Goal: Task Accomplishment & Management: Manage account settings

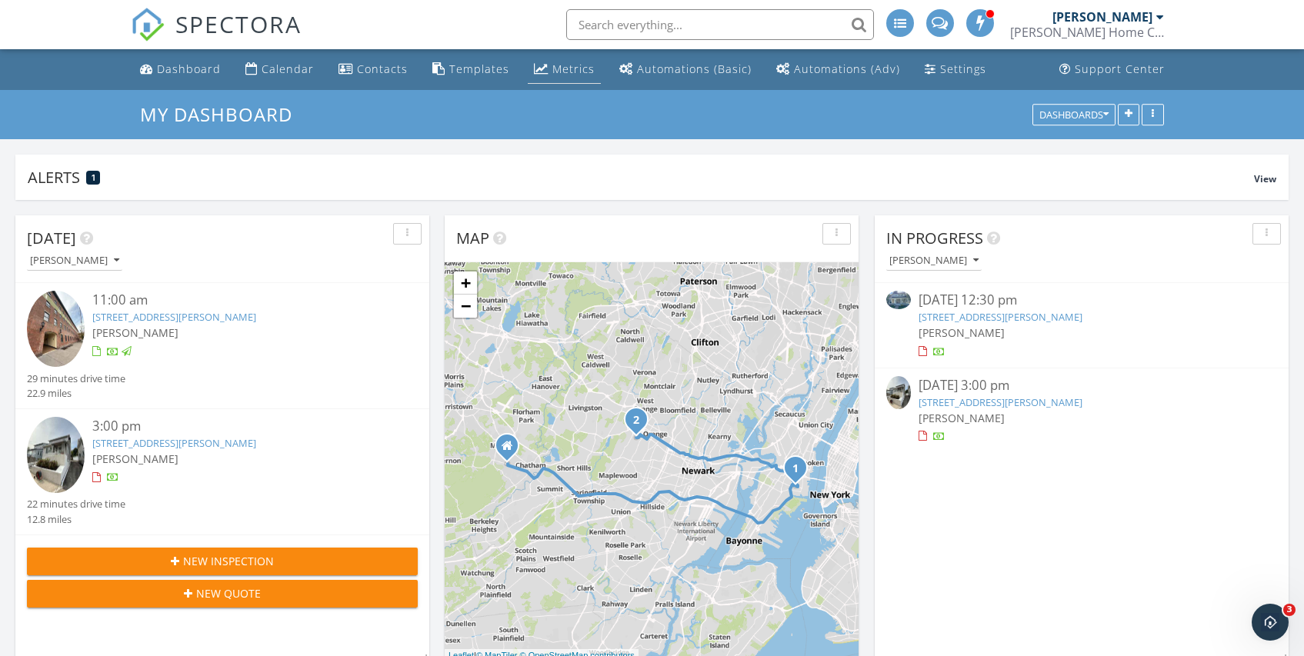
click at [555, 68] on div "Metrics" at bounding box center [573, 69] width 42 height 15
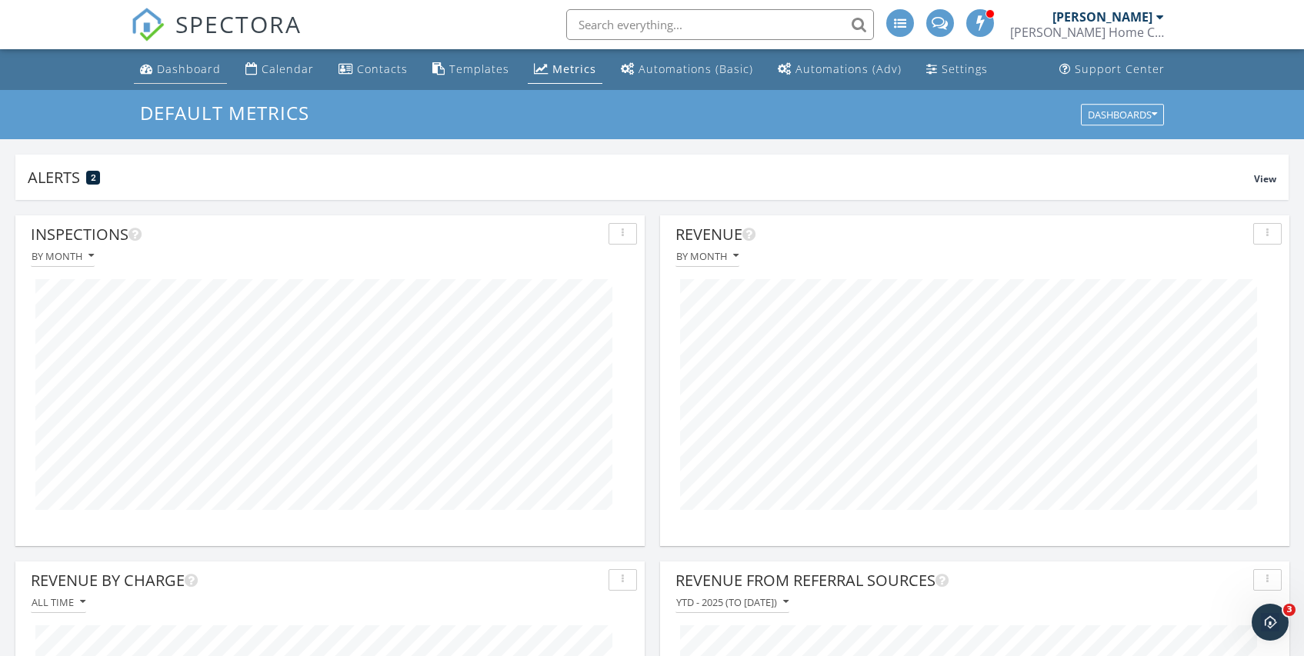
click at [190, 73] on div "Dashboard" at bounding box center [189, 69] width 64 height 15
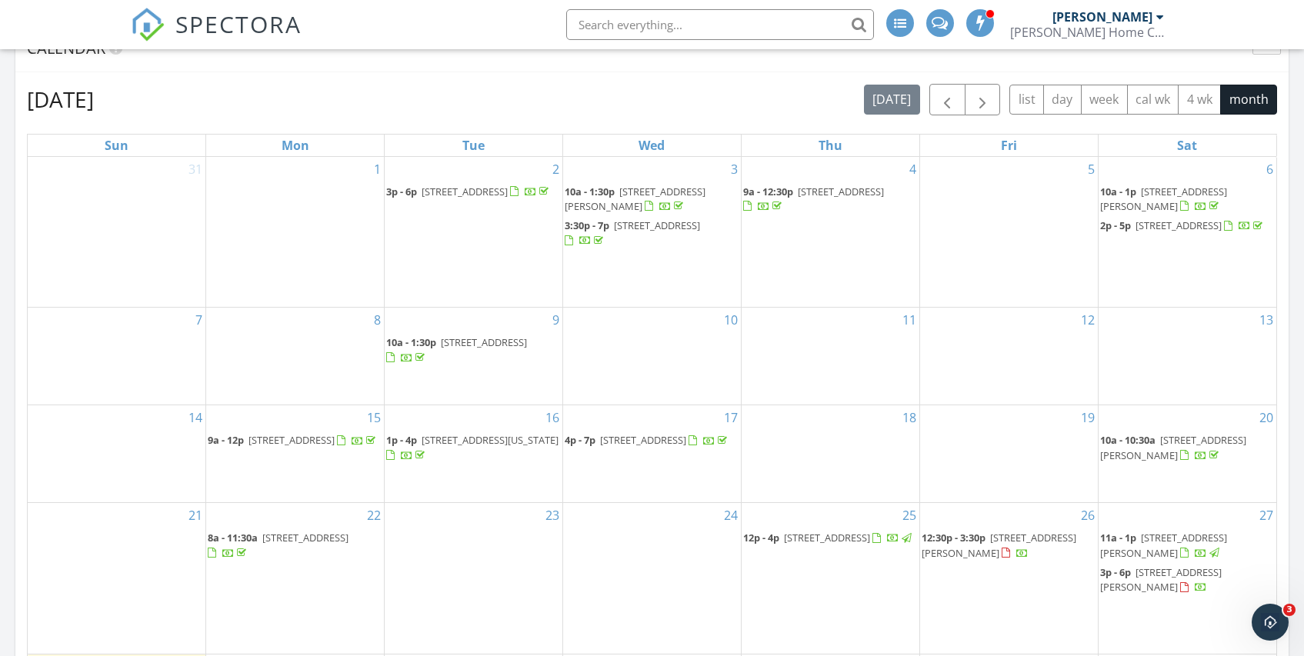
scroll to position [682, 0]
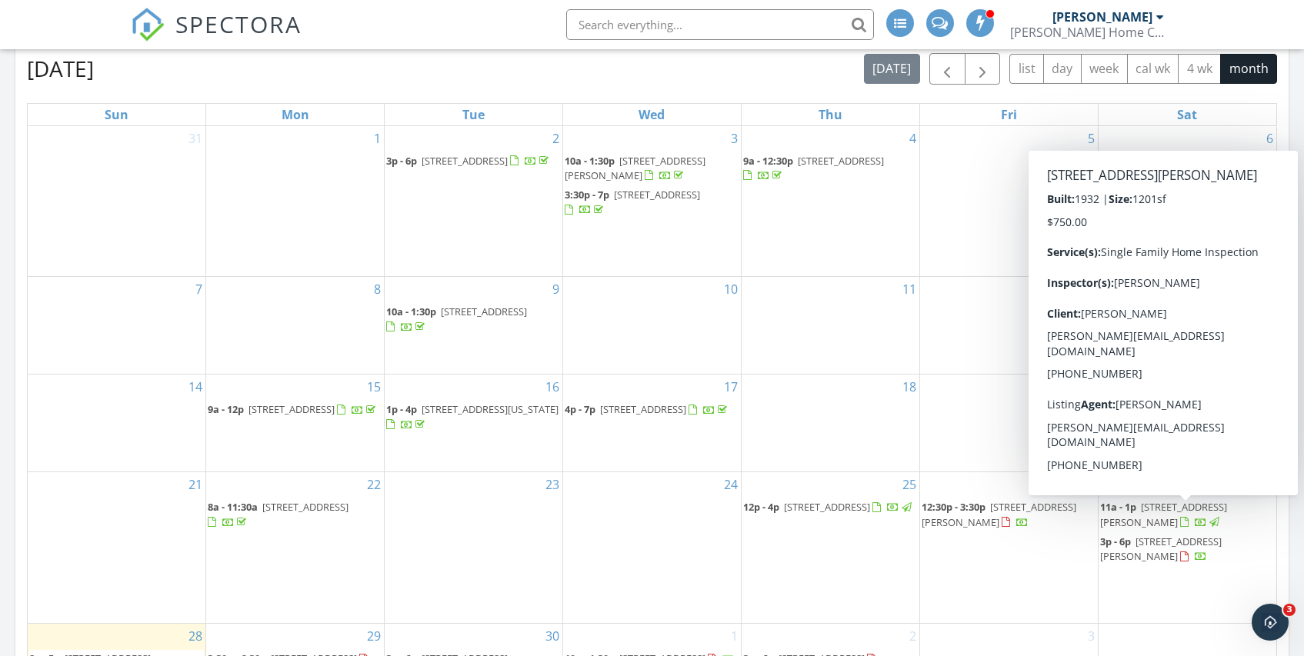
click at [1161, 535] on span "137 Rollinson St, West Orange 07052" at bounding box center [1161, 549] width 122 height 28
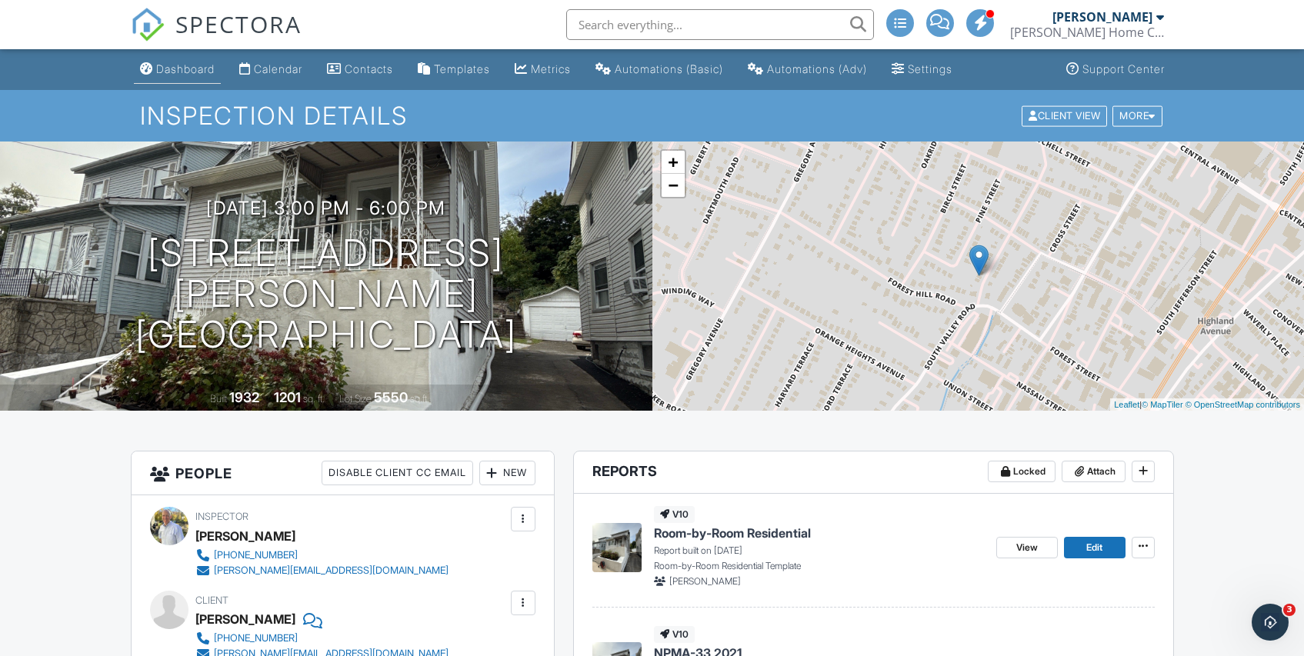
click at [195, 71] on div "Dashboard" at bounding box center [185, 68] width 58 height 13
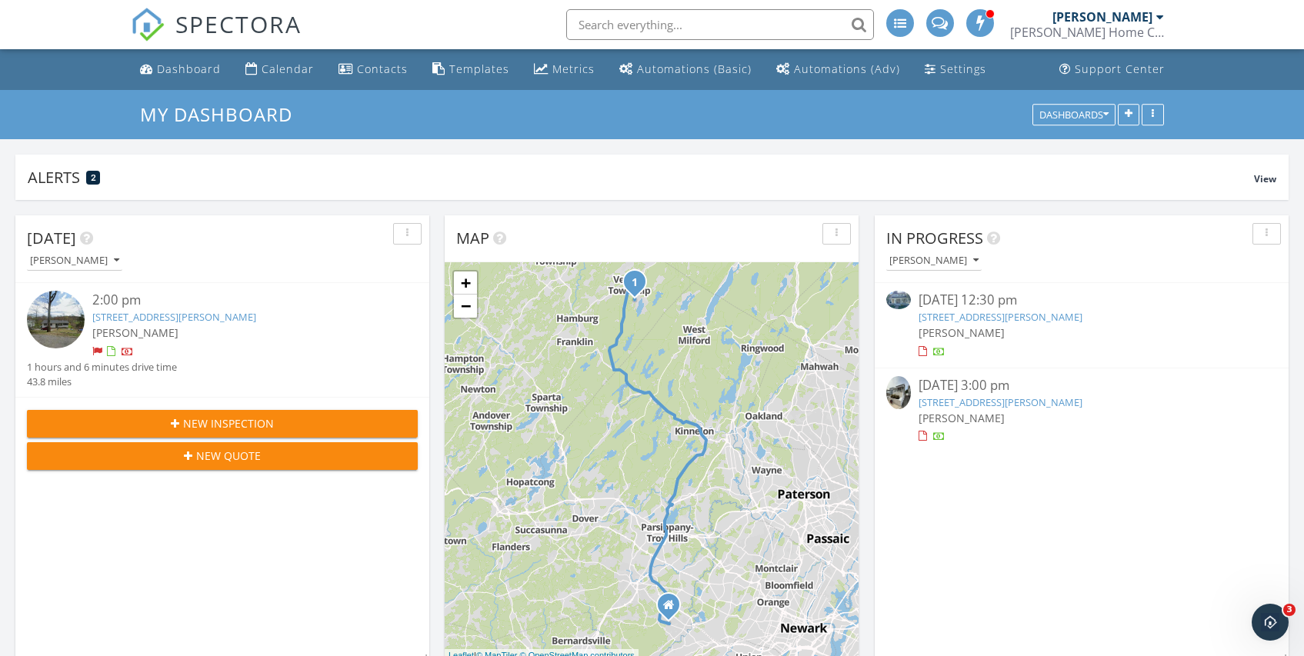
click at [175, 428] on icon "button" at bounding box center [175, 423] width 8 height 11
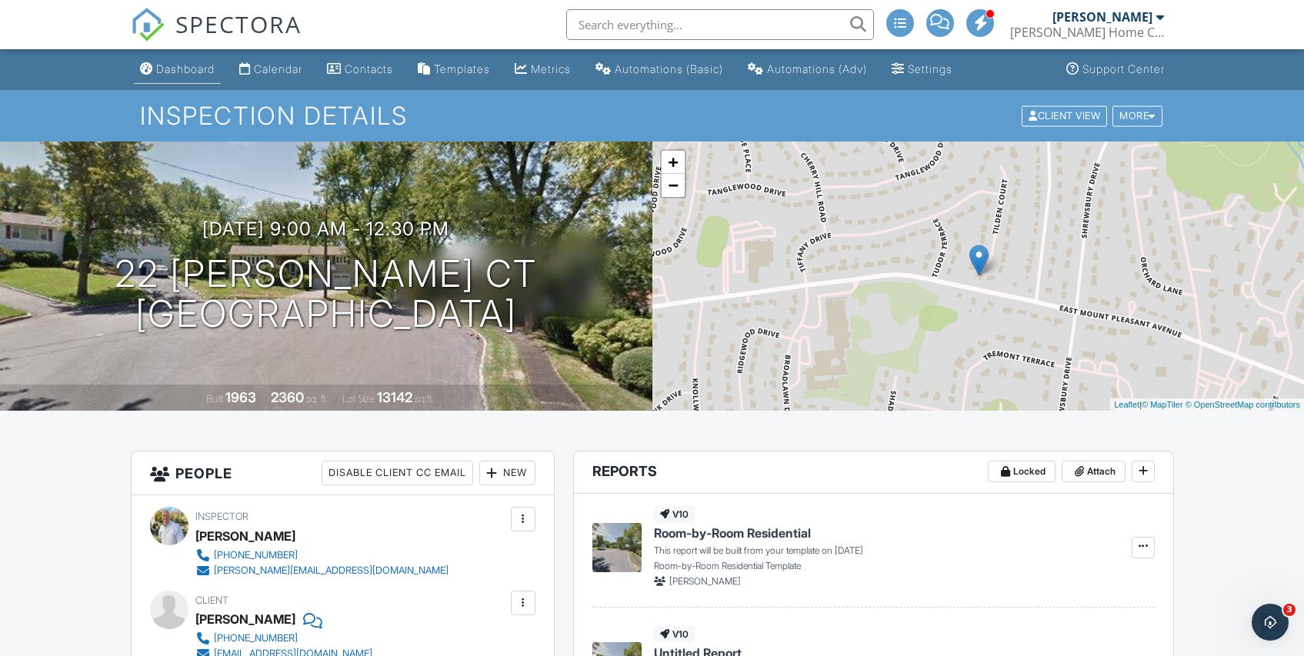
click at [196, 66] on div "Dashboard" at bounding box center [185, 68] width 58 height 13
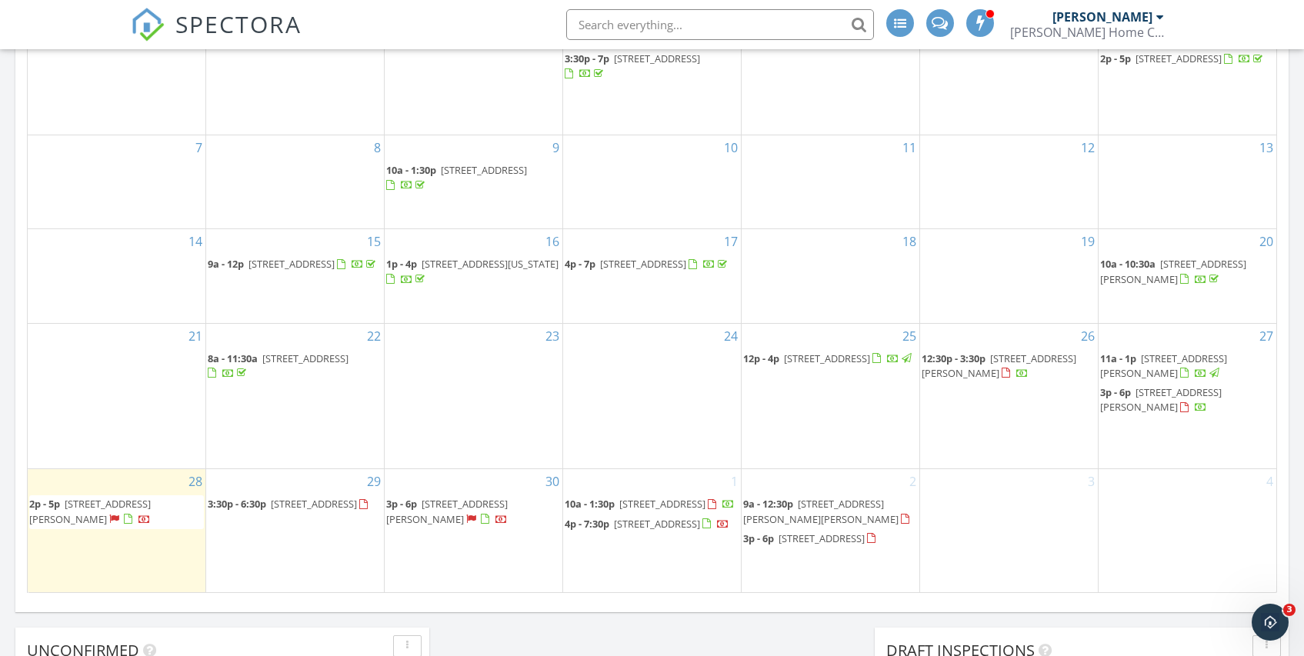
scroll to position [825, 0]
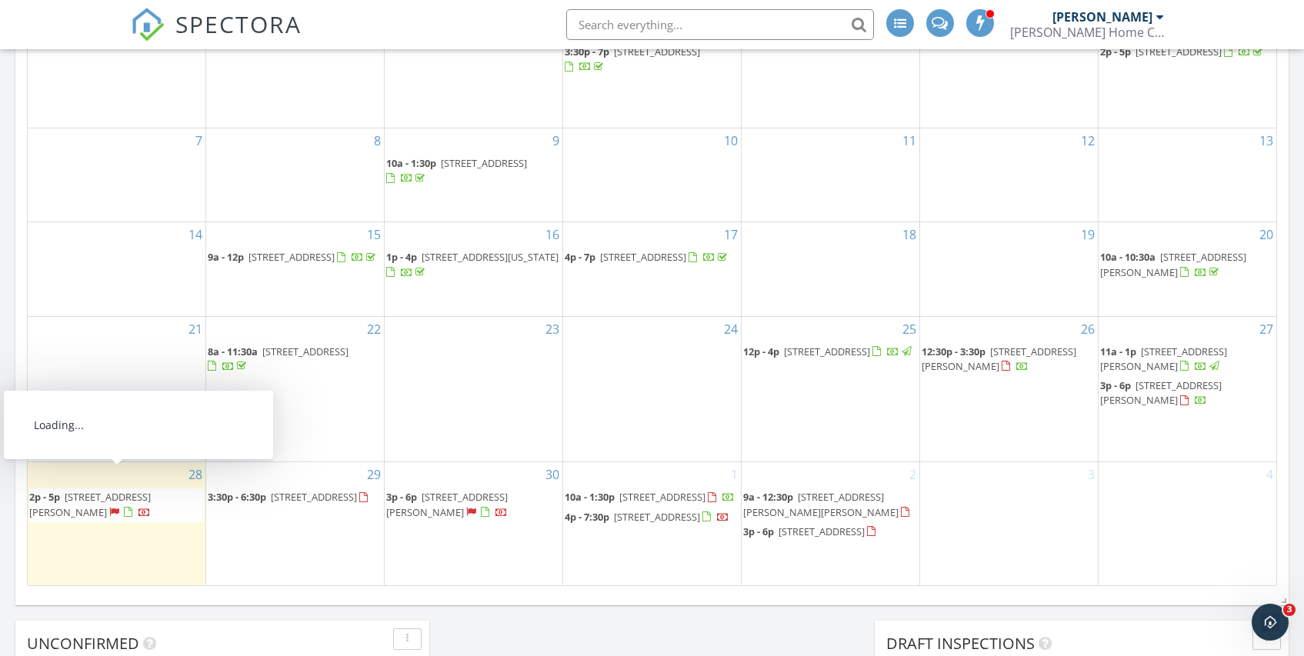
click at [84, 492] on span "[STREET_ADDRESS][PERSON_NAME]" at bounding box center [90, 504] width 122 height 28
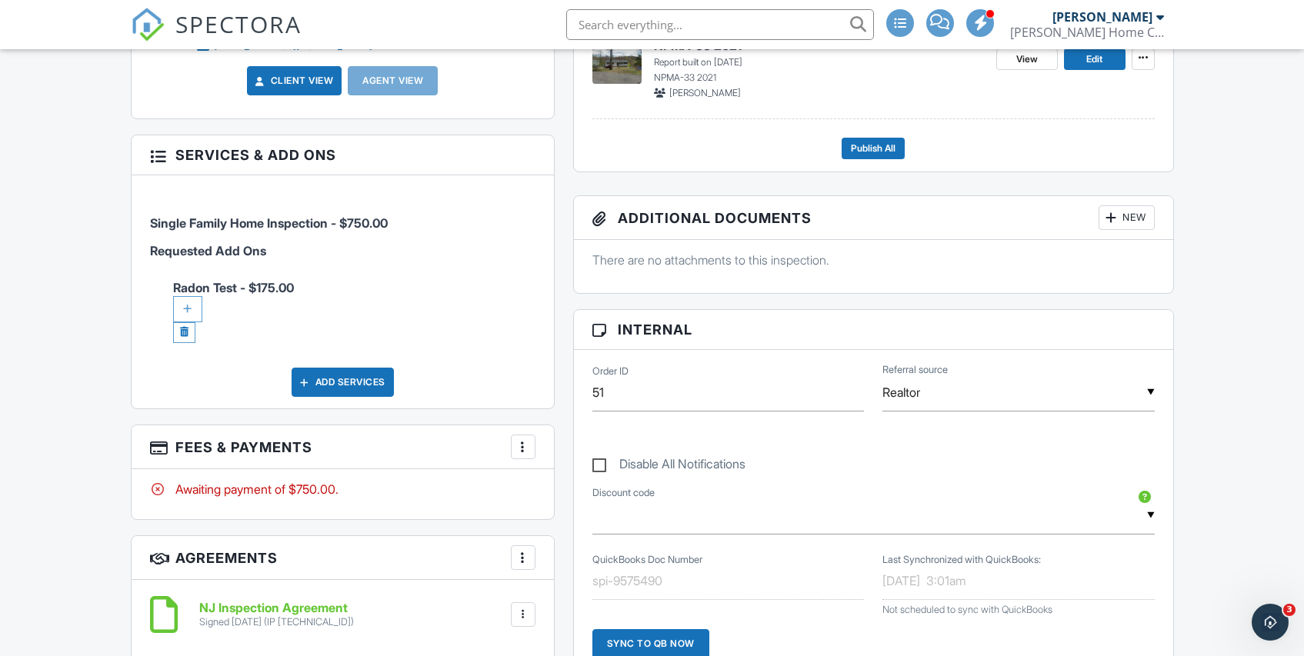
scroll to position [549, 0]
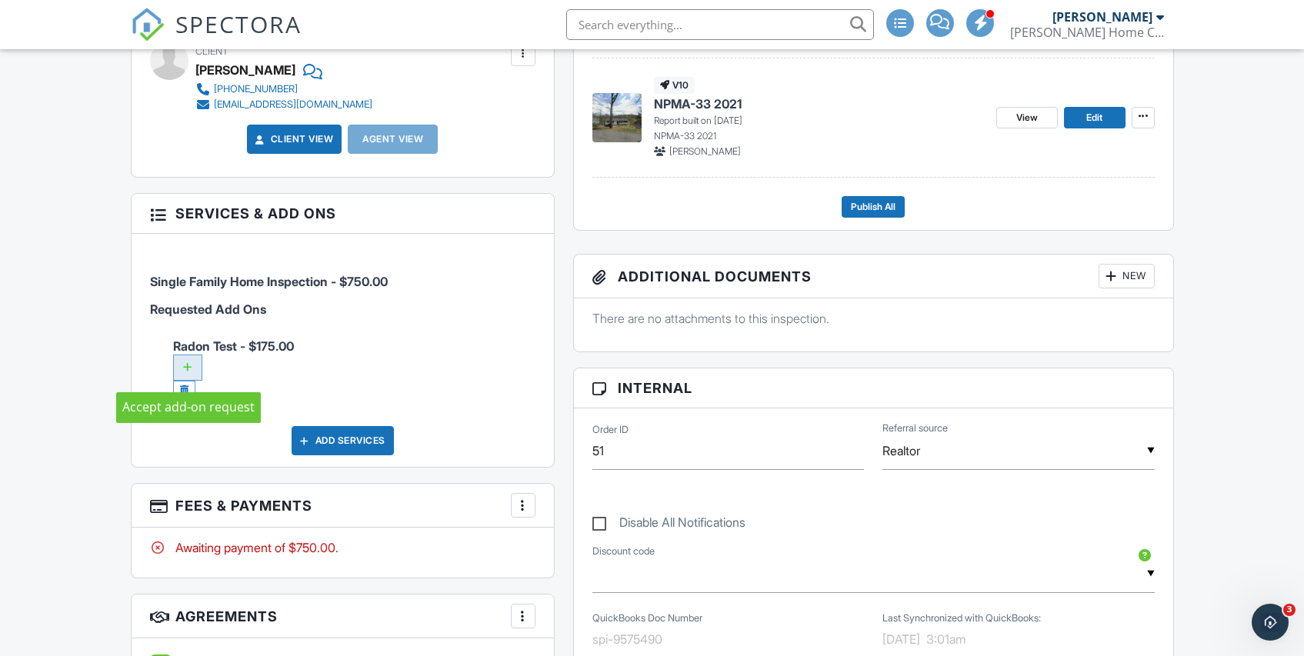
click at [185, 369] on div at bounding box center [187, 368] width 29 height 26
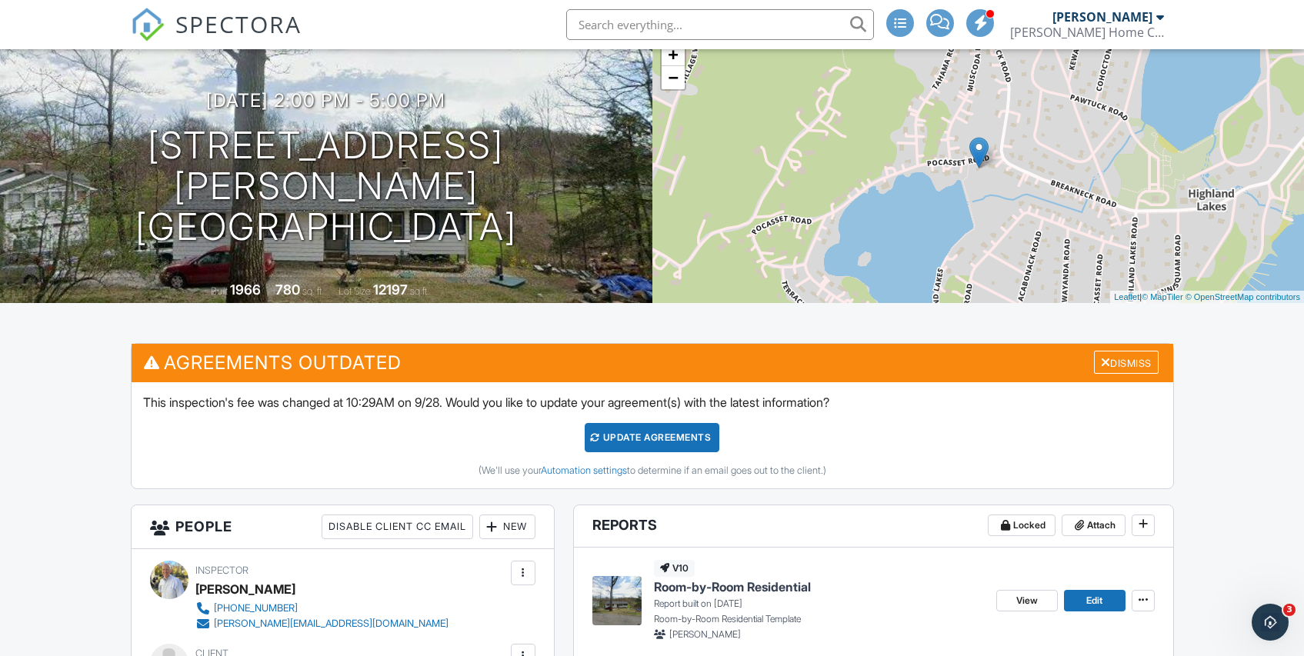
scroll to position [87, 0]
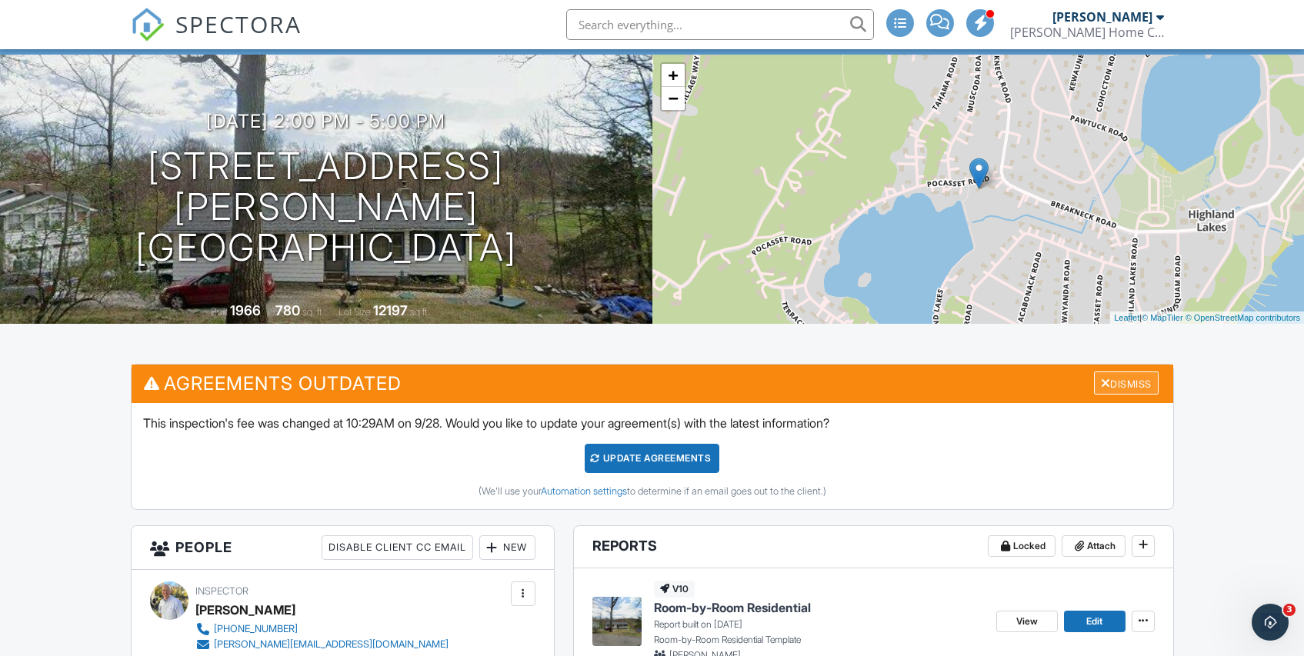
click at [1101, 386] on div at bounding box center [1106, 383] width 10 height 12
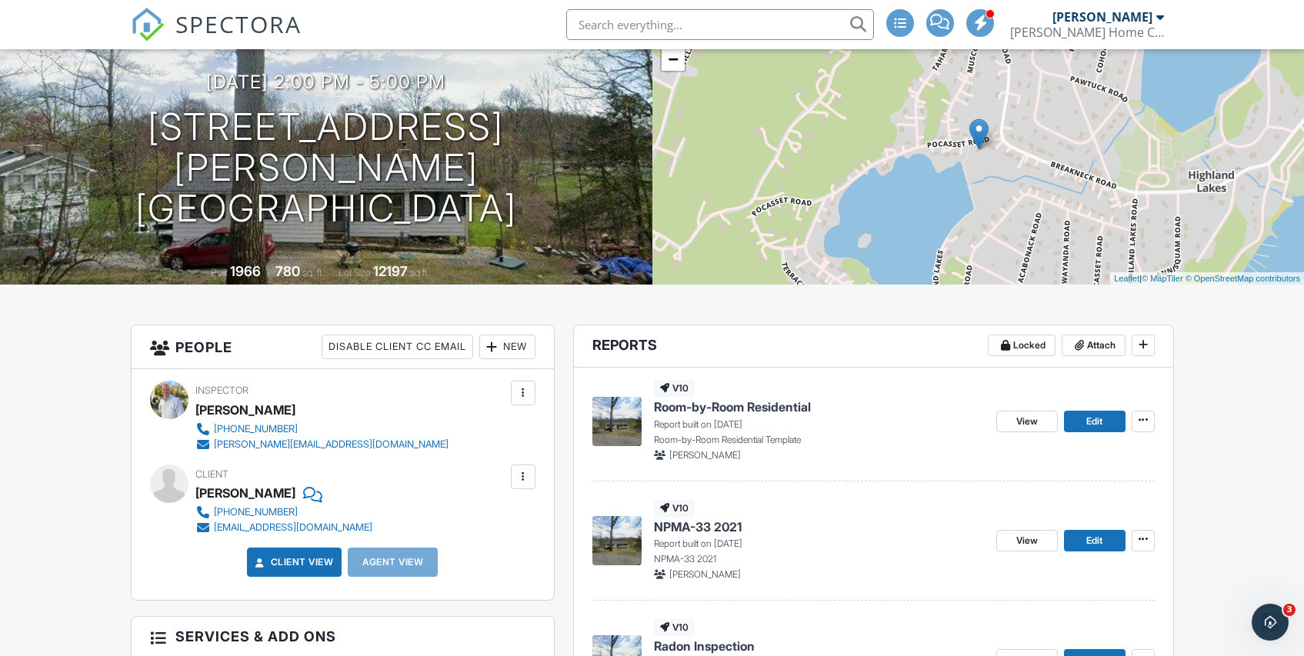
scroll to position [125, 0]
